Goal: Register for event/course

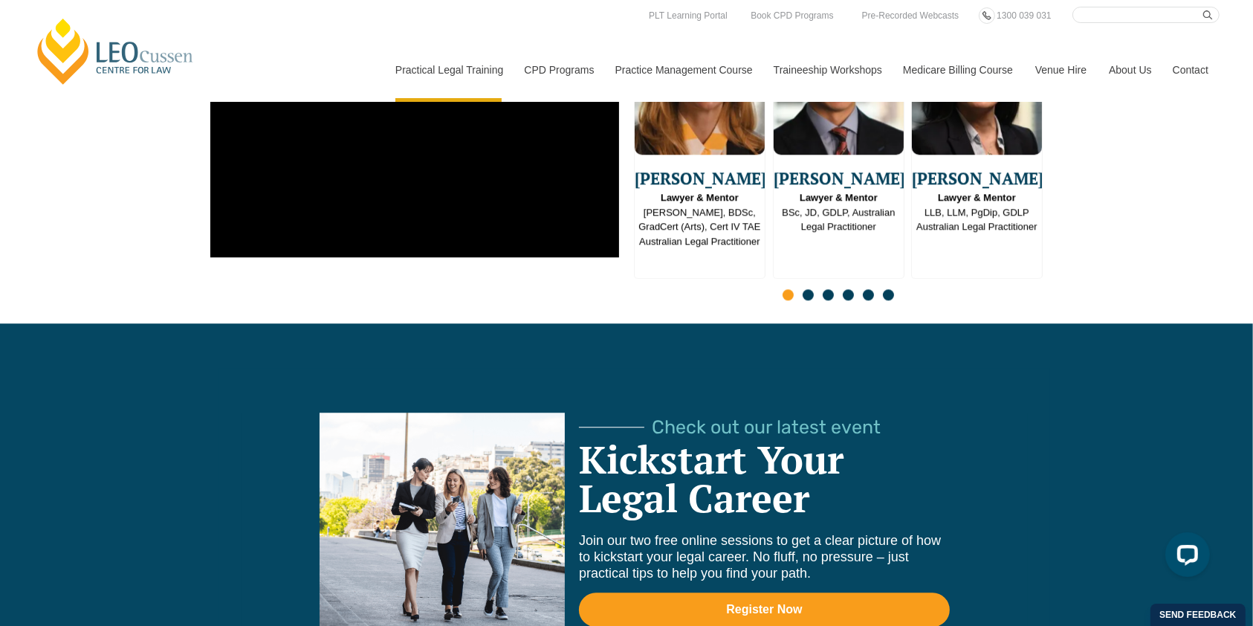
drag, startPoint x: 977, startPoint y: 435, endPoint x: 968, endPoint y: 338, distance: 97.7
click at [968, 338] on div "[PERSON_NAME] Centre for Law Search here Practical Legal Training Our Practical…" at bounding box center [626, 182] width 1253 height 8207
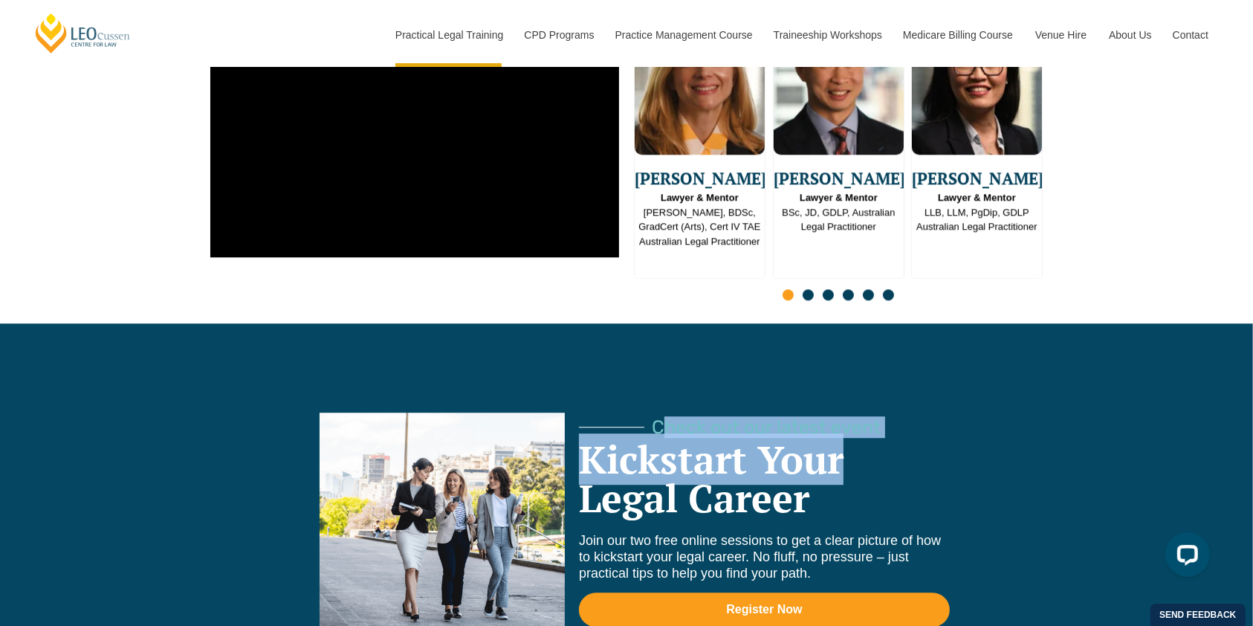
scroll to position [4026, 0]
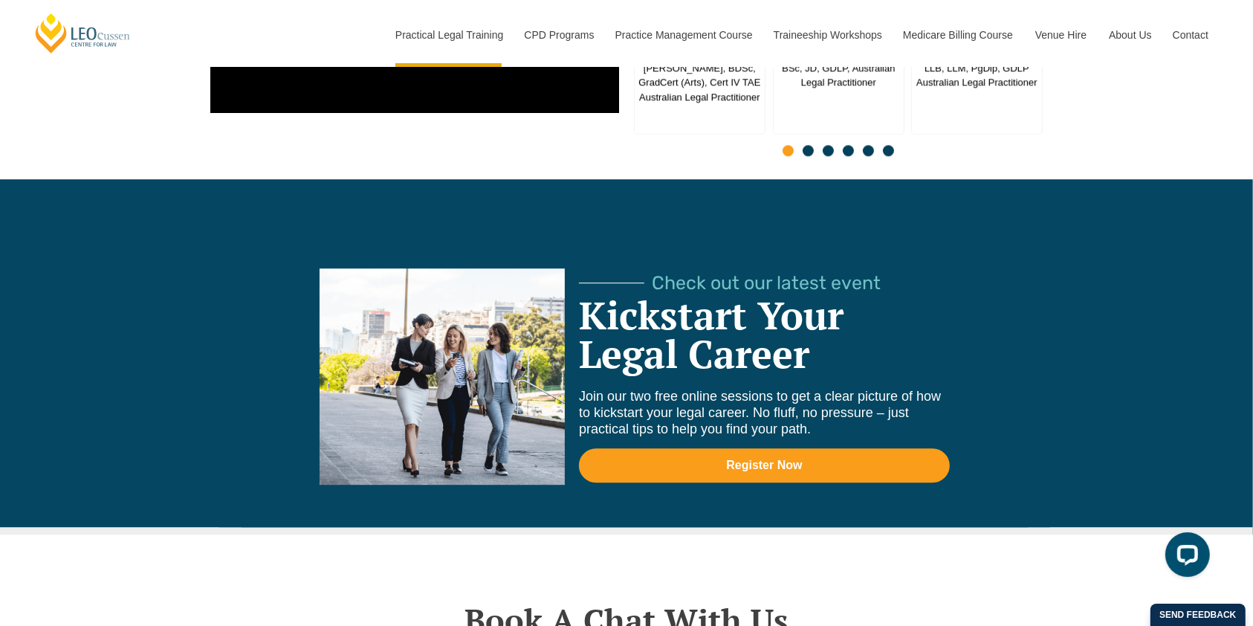
scroll to position [4067, 0]
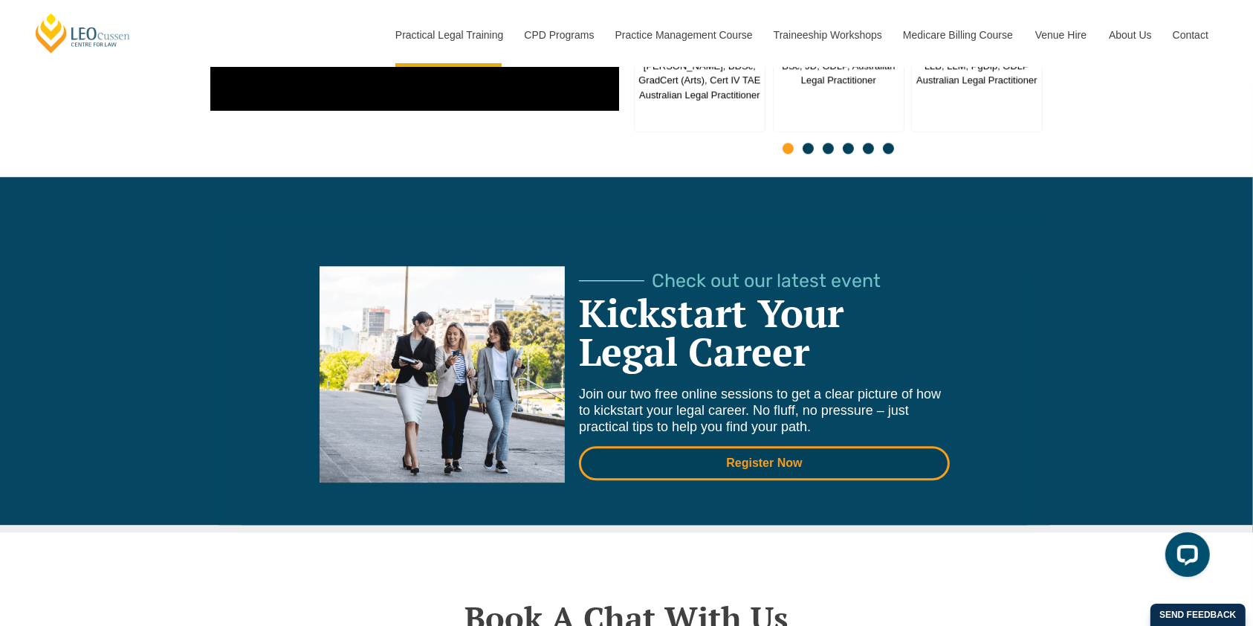
click at [756, 446] on link "Register Now" at bounding box center [764, 463] width 371 height 34
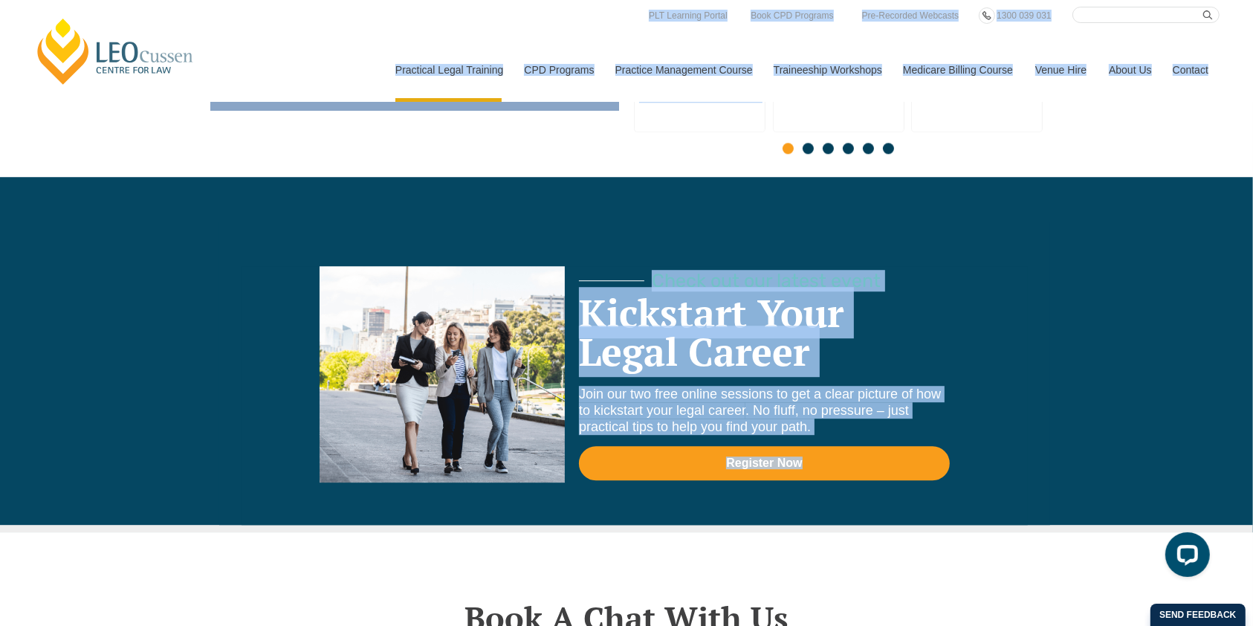
drag, startPoint x: 204, startPoint y: 96, endPoint x: 846, endPoint y: 481, distance: 749.5
click at [846, 481] on div "[PERSON_NAME] Centre for Law Search here Practical Legal Training Our Practical…" at bounding box center [626, 36] width 1253 height 8207
